Goal: Find specific page/section: Find specific page/section

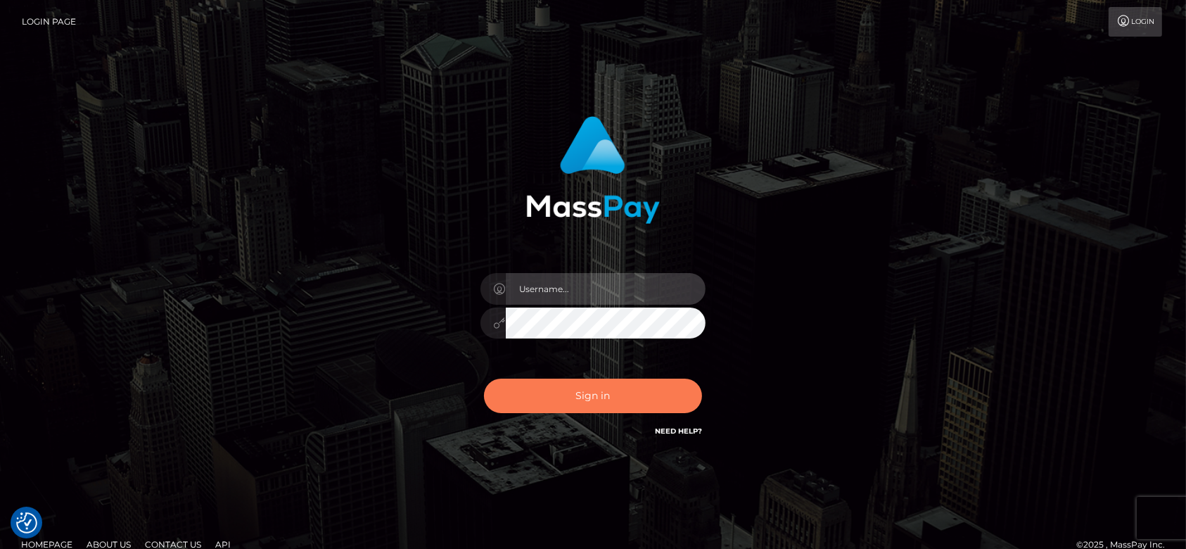
type input "[DOMAIN_NAME]"
click at [572, 392] on button "Sign in" at bounding box center [593, 395] width 218 height 34
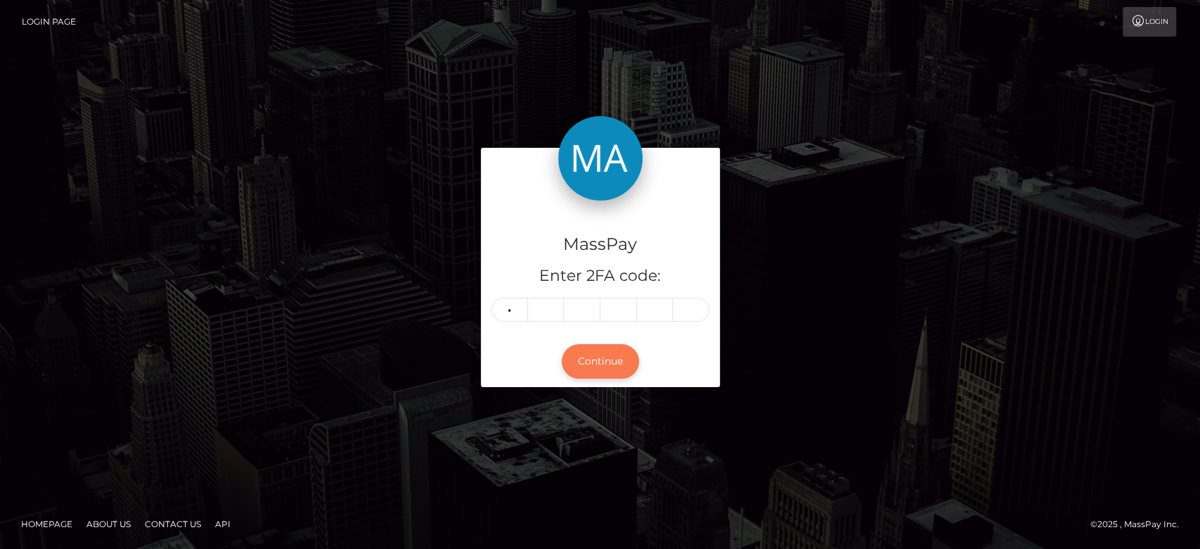
type input "1"
type input "4"
type input "5"
type input "1"
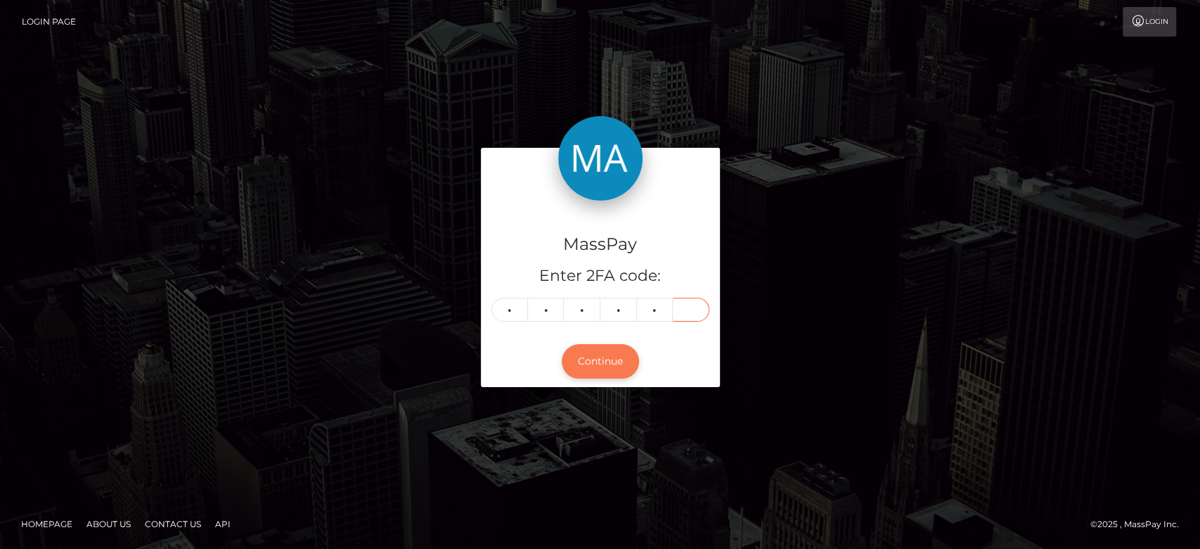
type input "5"
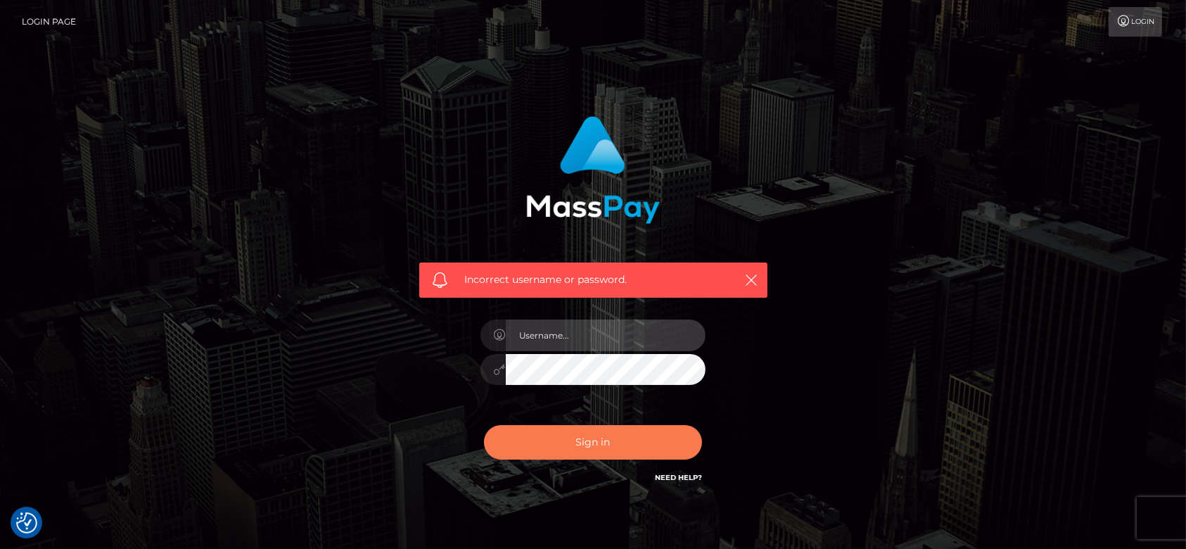
type input "[DOMAIN_NAME]"
click at [627, 433] on button "Sign in" at bounding box center [593, 442] width 218 height 34
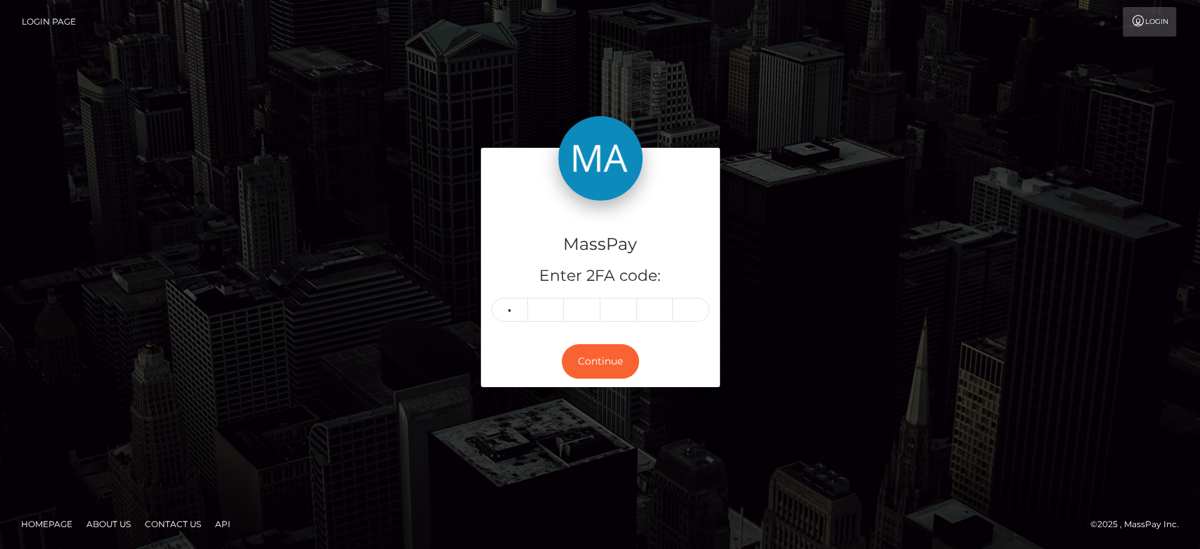
type input "1"
type input "4"
type input "5"
type input "1"
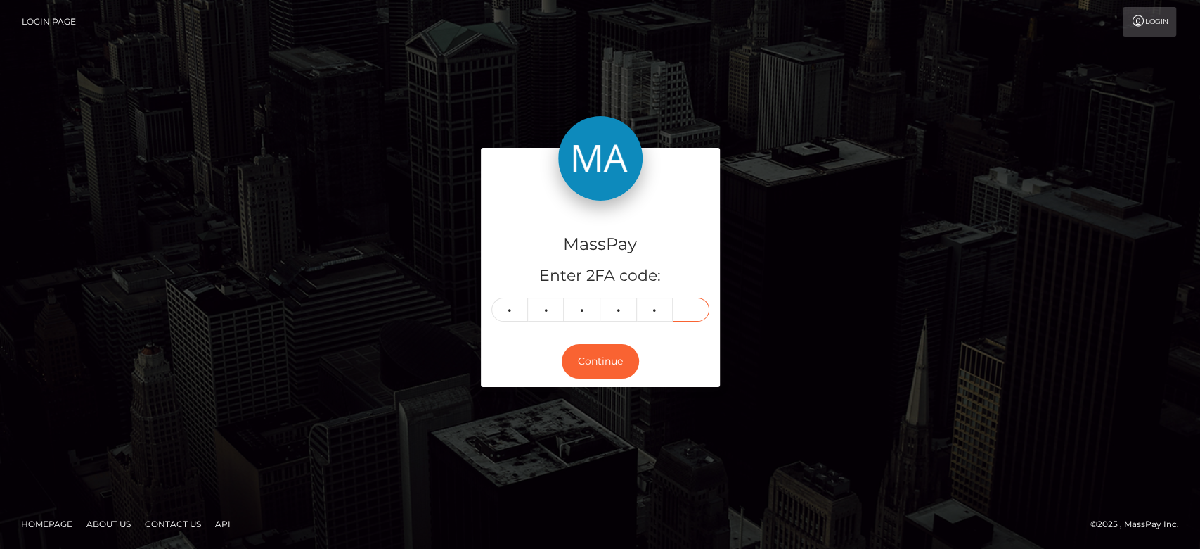
type input "5"
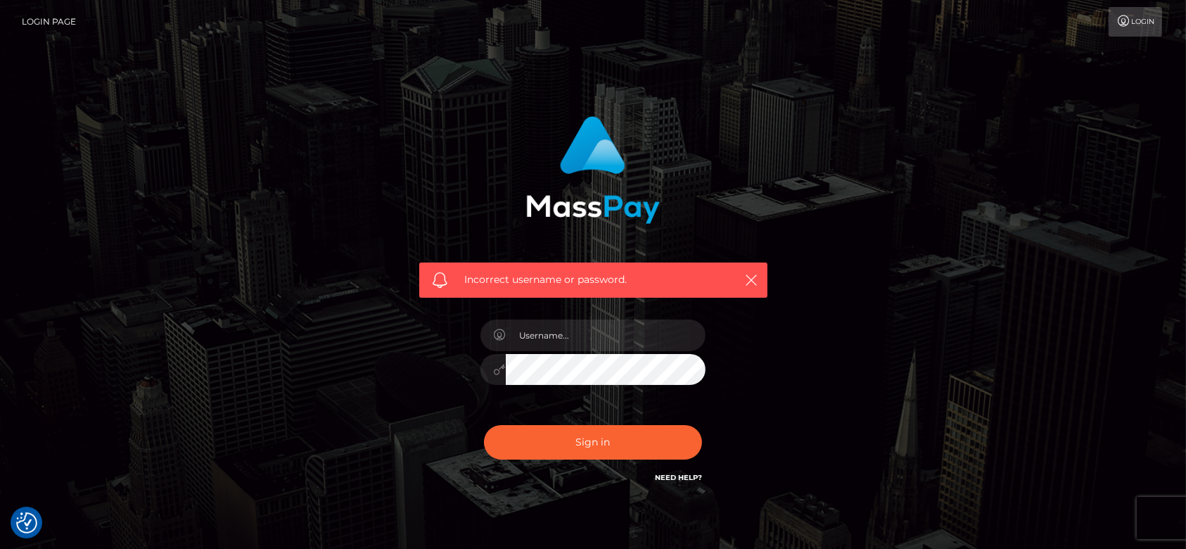
checkbox input "true"
type input "fr.es"
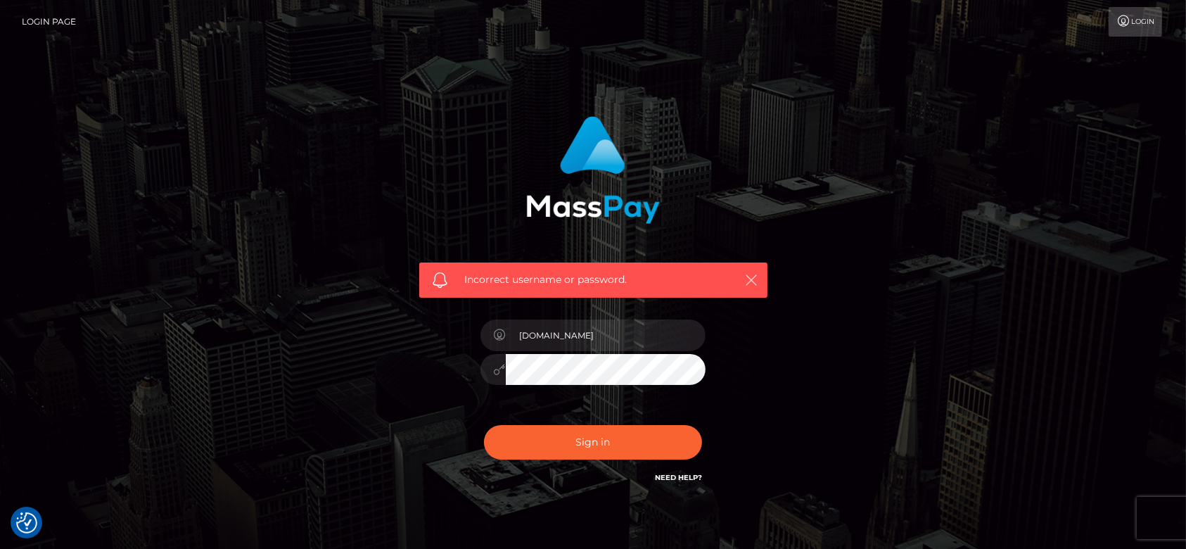
click at [751, 278] on icon "button" at bounding box center [752, 280] width 14 height 14
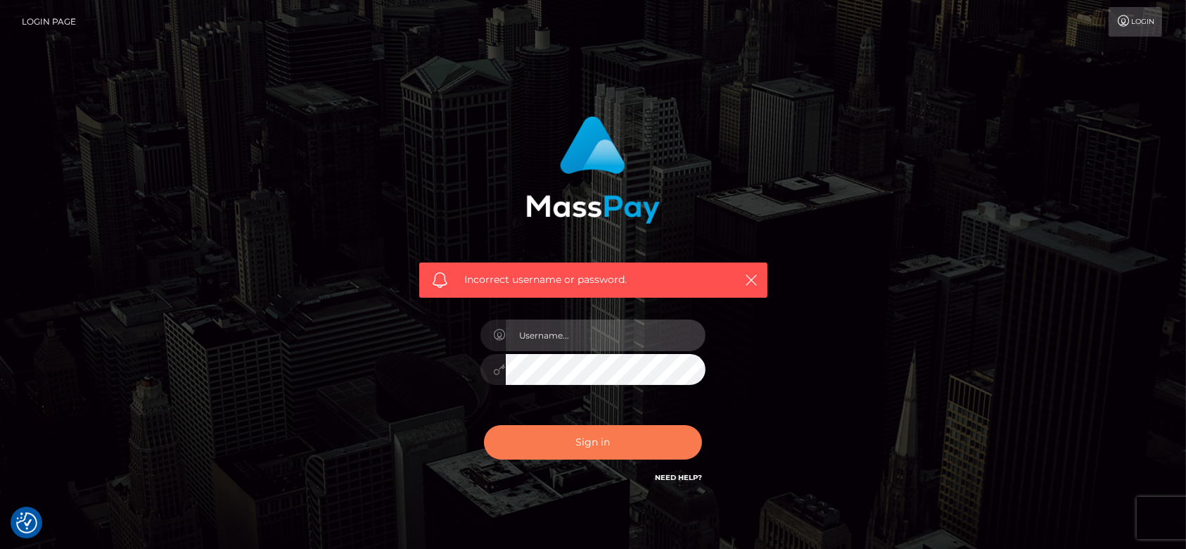
type input "fr.es"
click at [577, 433] on button "Sign in" at bounding box center [593, 442] width 218 height 34
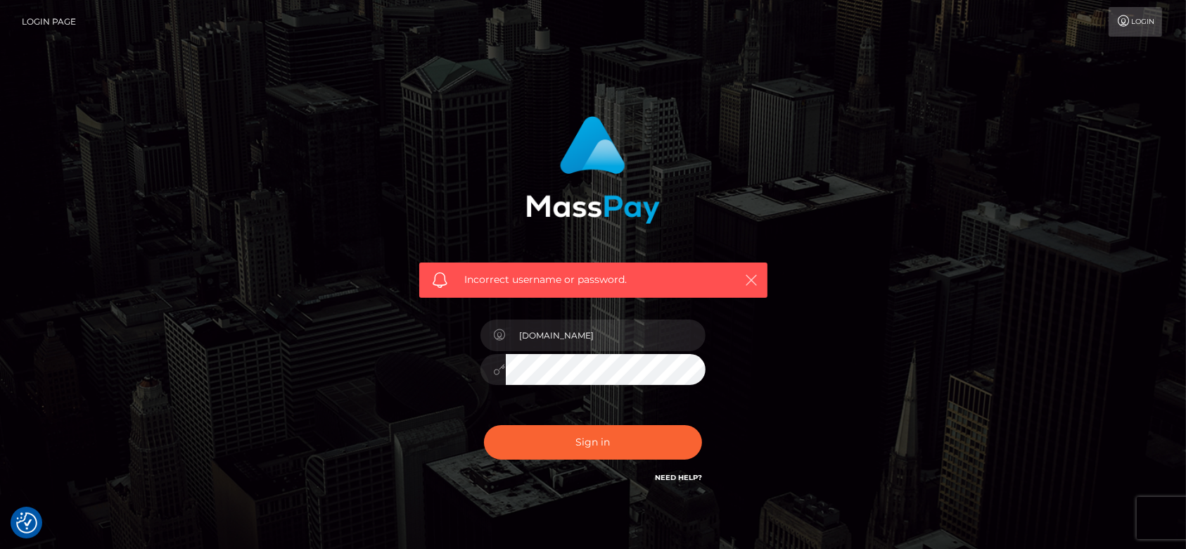
click at [754, 276] on icon "button" at bounding box center [752, 280] width 14 height 14
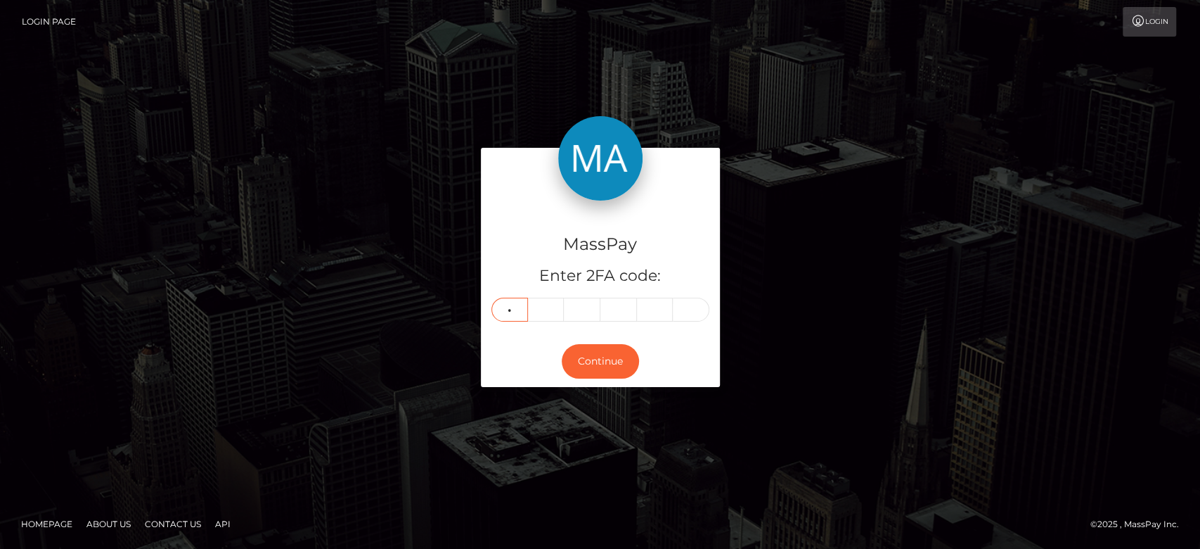
type input "2"
type input "4"
type input "0"
type input "6"
type input "4"
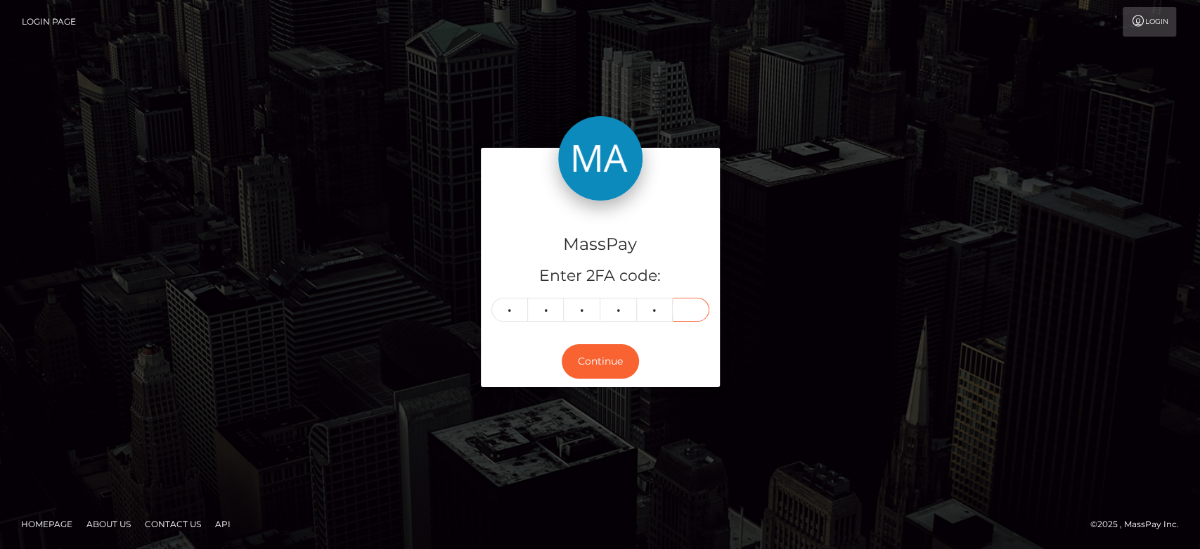
type input "8"
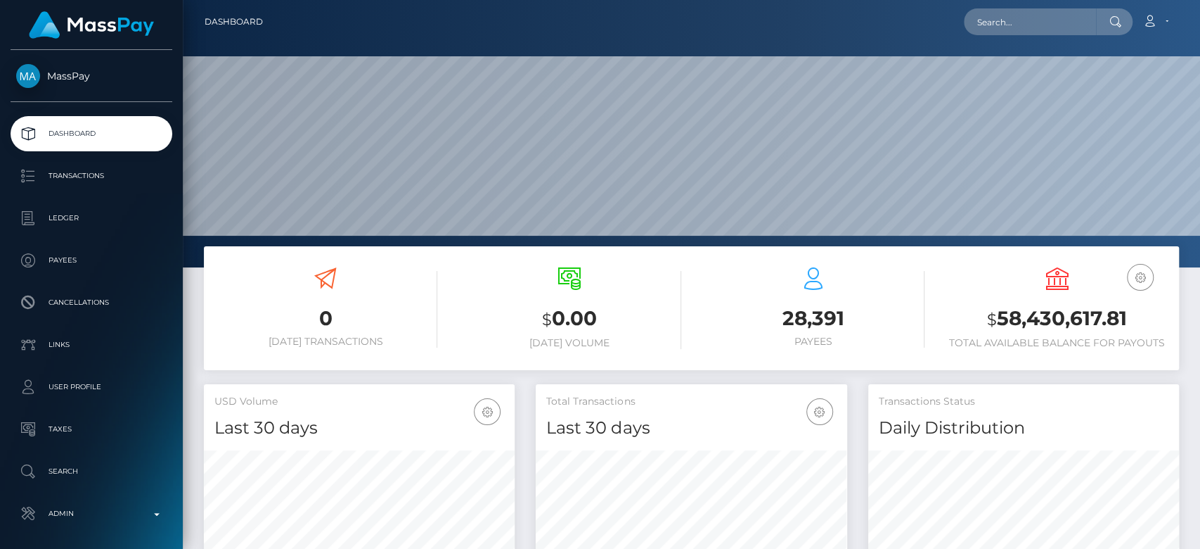
scroll to position [248, 311]
click at [1013, 8] on input "text" at bounding box center [1030, 21] width 132 height 27
paste input "1325576708"
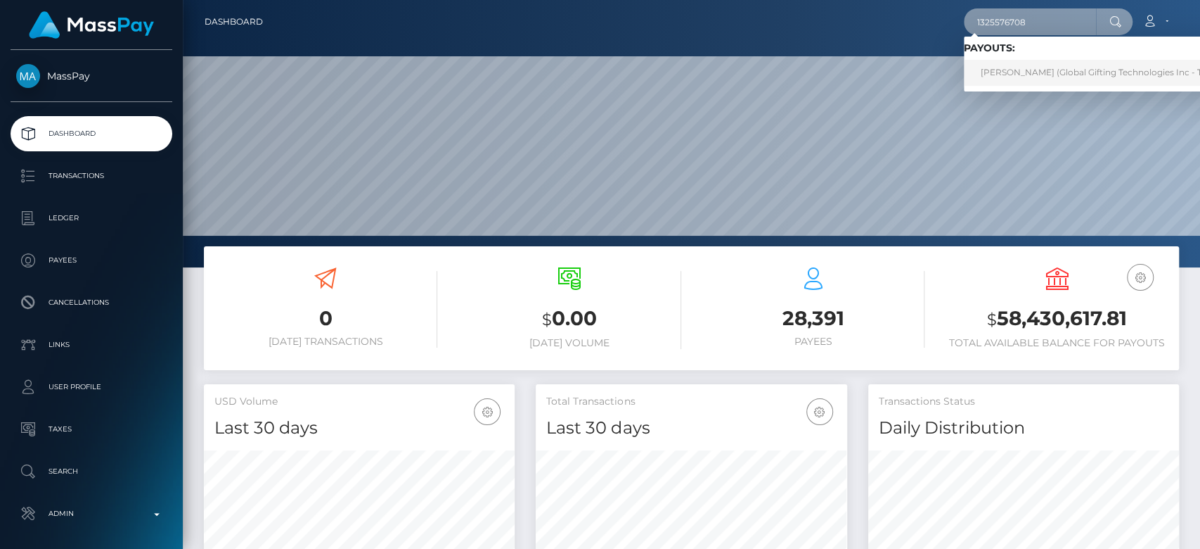
type input "1325576708"
click at [1022, 75] on link "SEEMA RAI (Global Gifting Technologies Inc - Throne)" at bounding box center [1105, 73] width 283 height 26
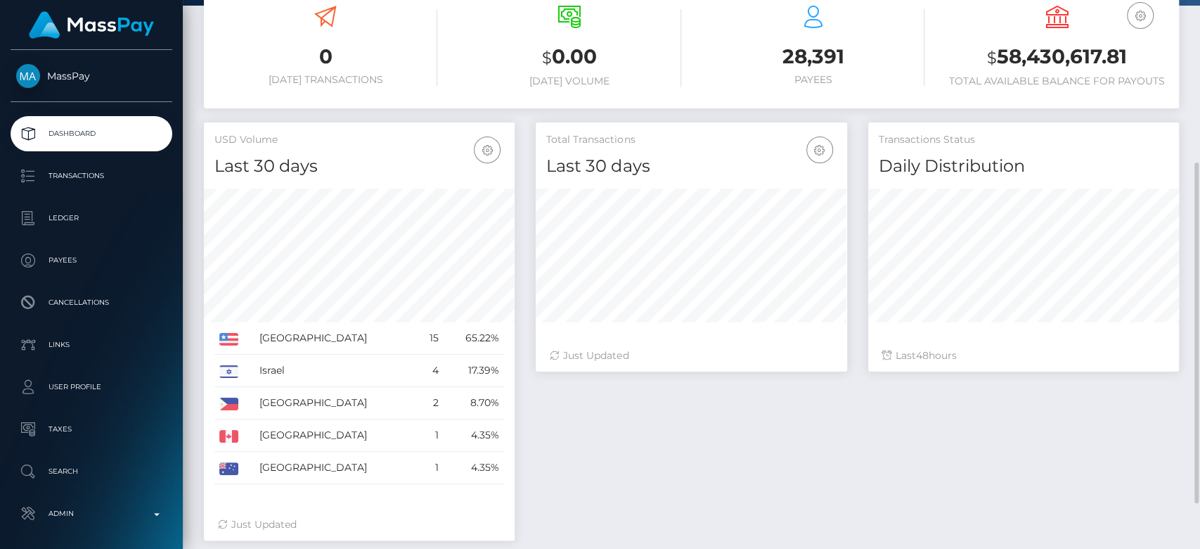
scroll to position [263, 0]
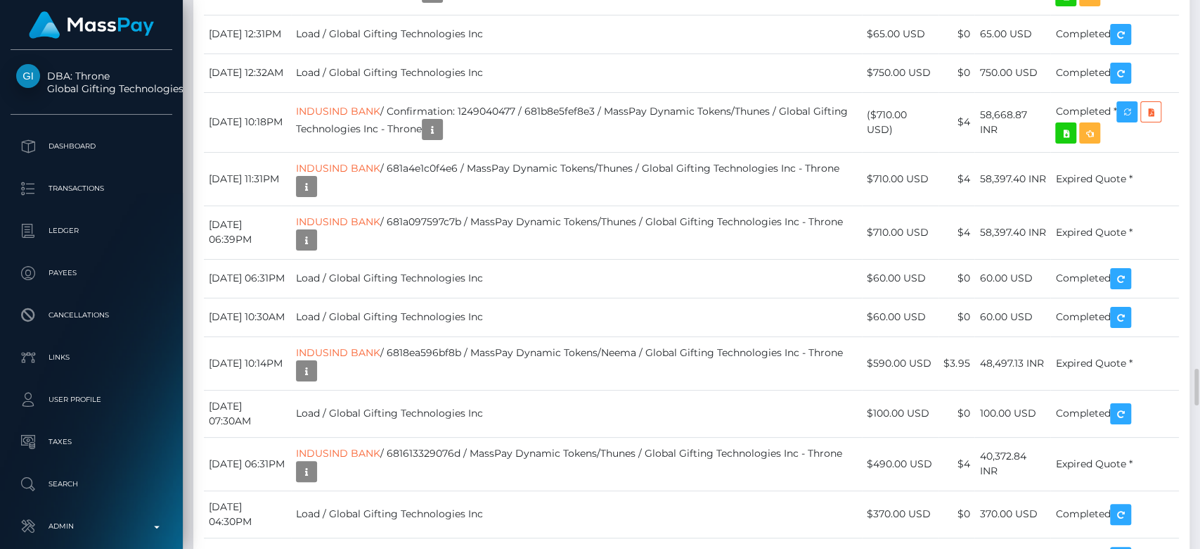
scroll to position [169, 311]
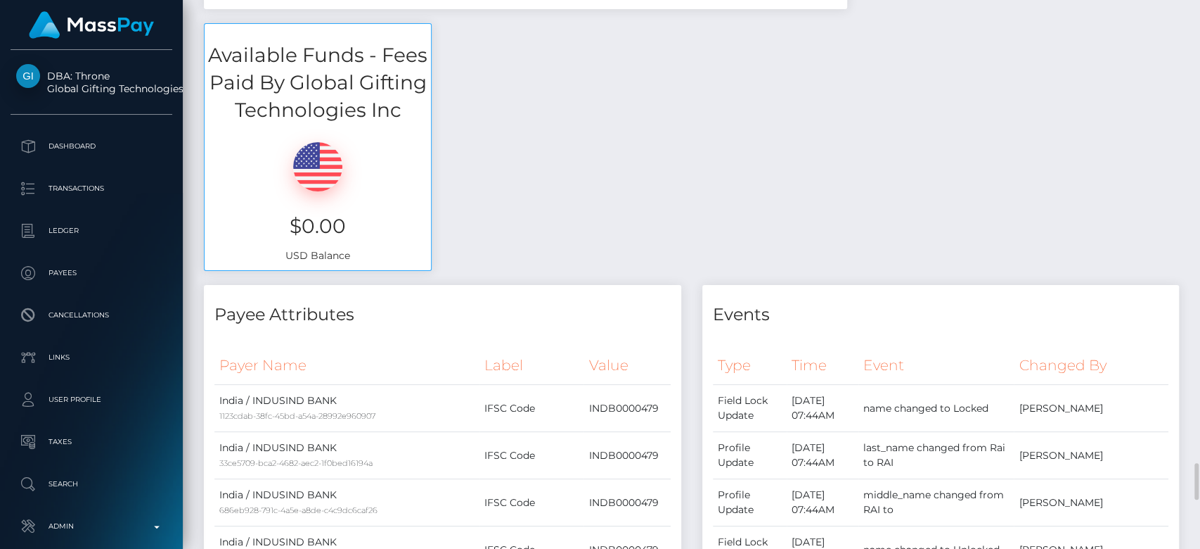
scroll to position [0, 0]
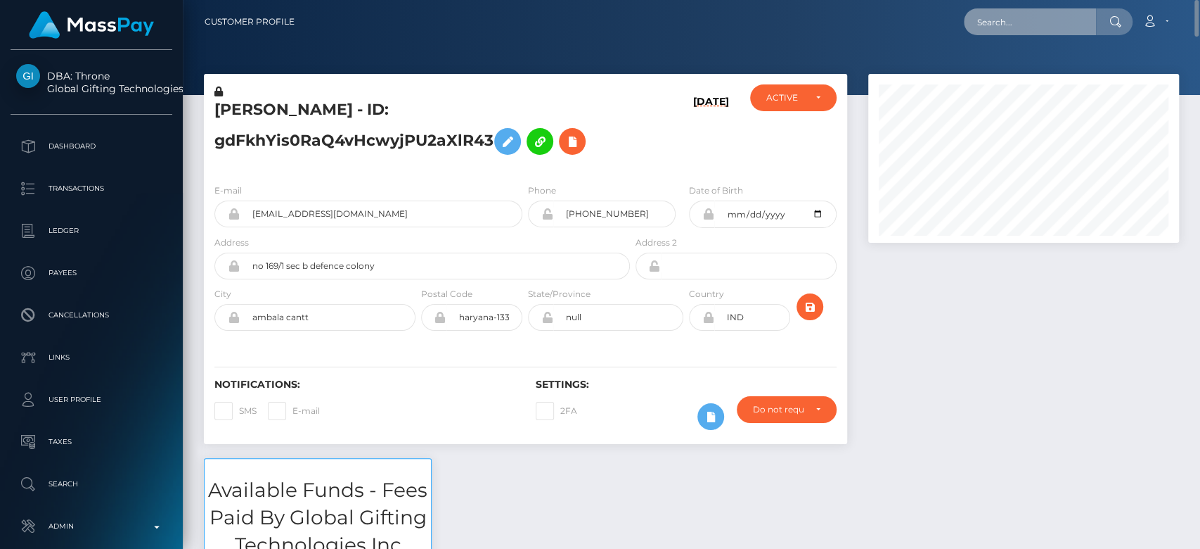
click at [1039, 22] on input "text" at bounding box center [1030, 21] width 132 height 27
paste input "9e11e47f78af4476a7b2c9a26a86790f"
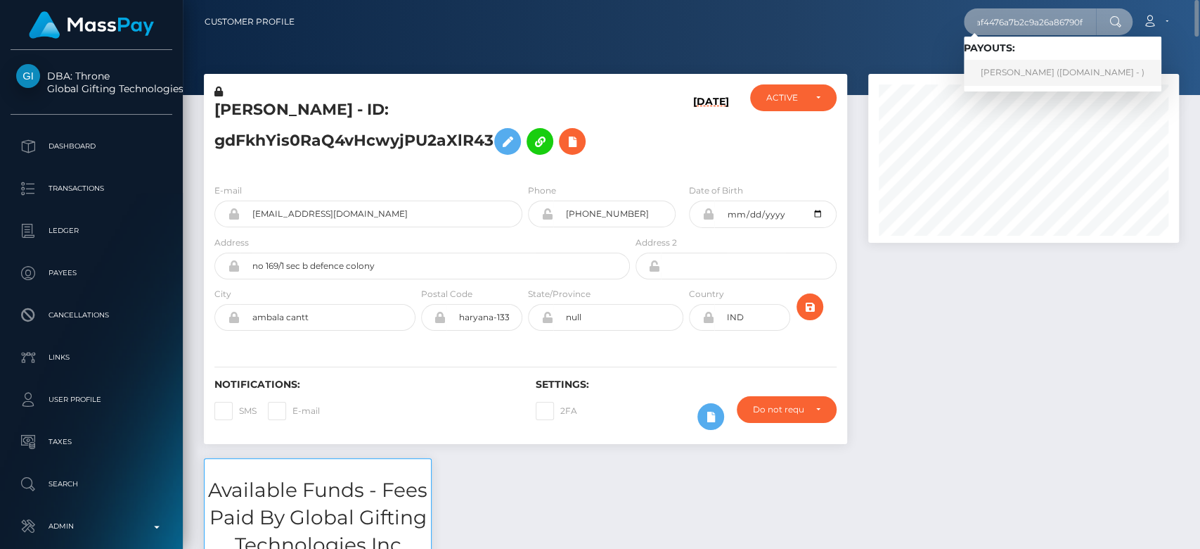
type input "9e11e47f78af4476a7b2c9a26a86790f"
click at [1020, 69] on link "IVY MICHELLE HEENAN (Unlockt.me - )" at bounding box center [1063, 73] width 198 height 26
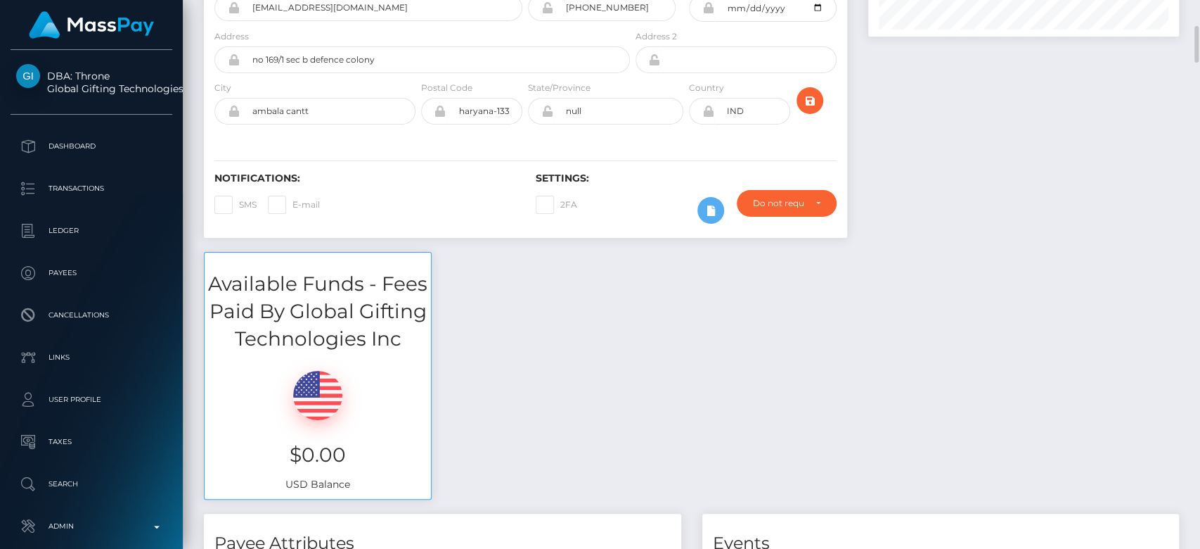
scroll to position [218, 0]
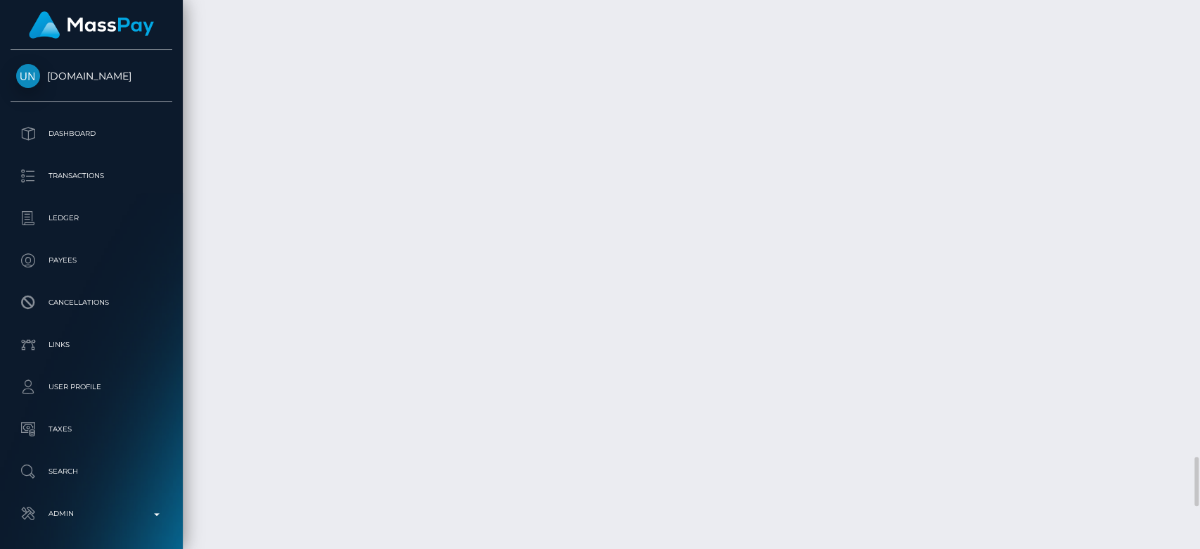
scroll to position [169, 311]
